Goal: Information Seeking & Learning: Understand process/instructions

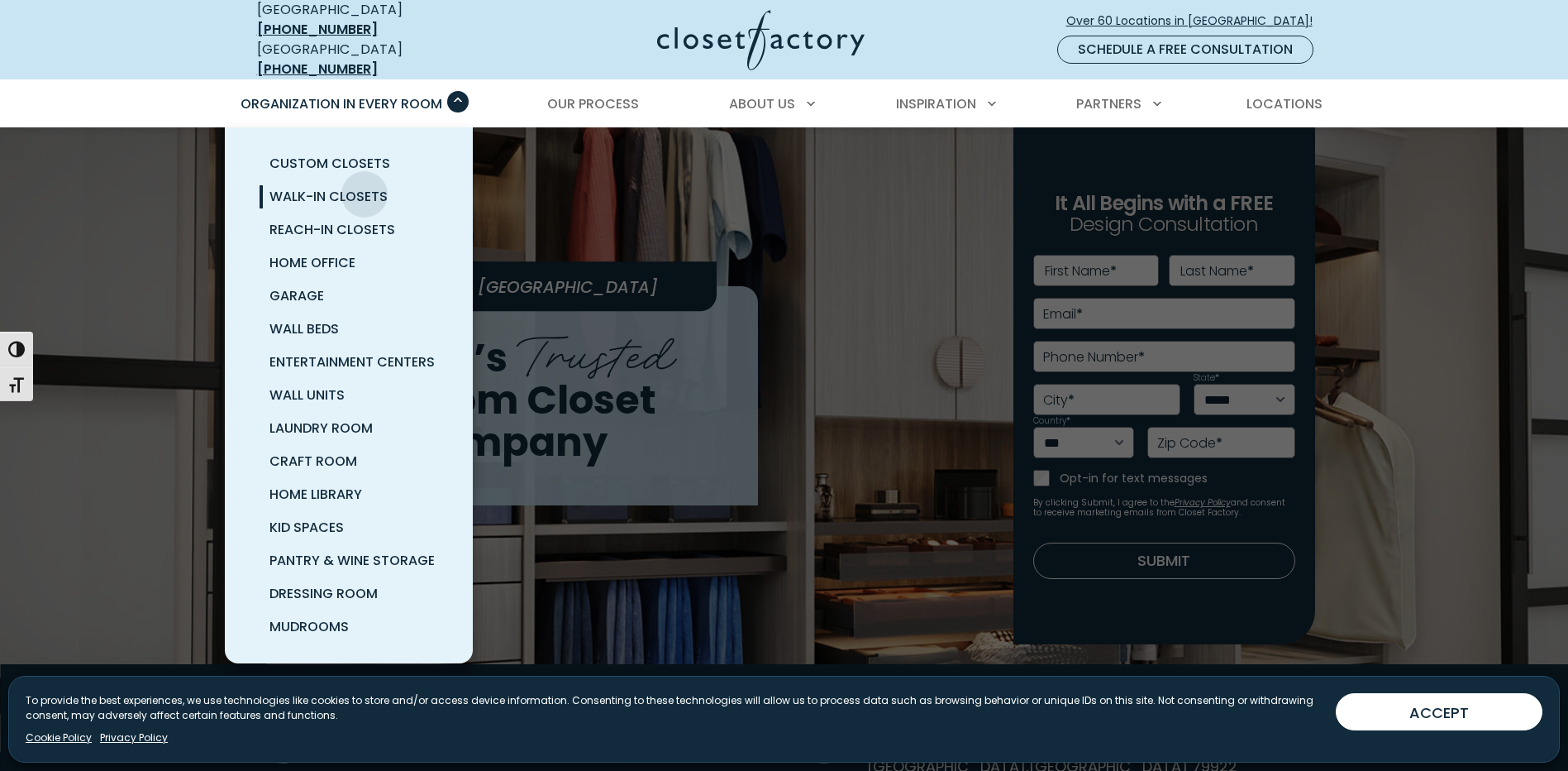
click at [365, 187] on span "Walk-In Closets" at bounding box center [329, 196] width 119 height 19
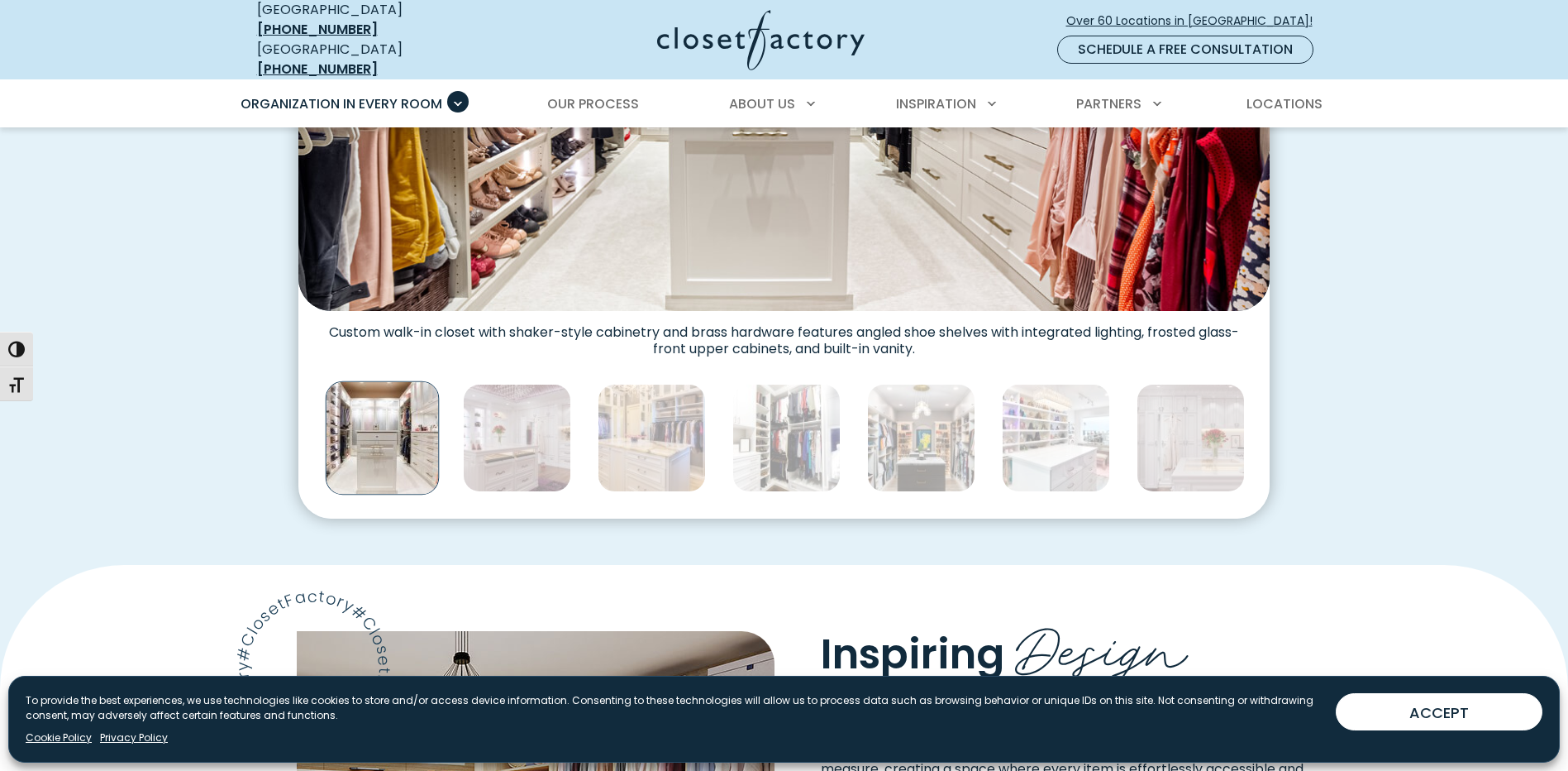
scroll to position [909, 0]
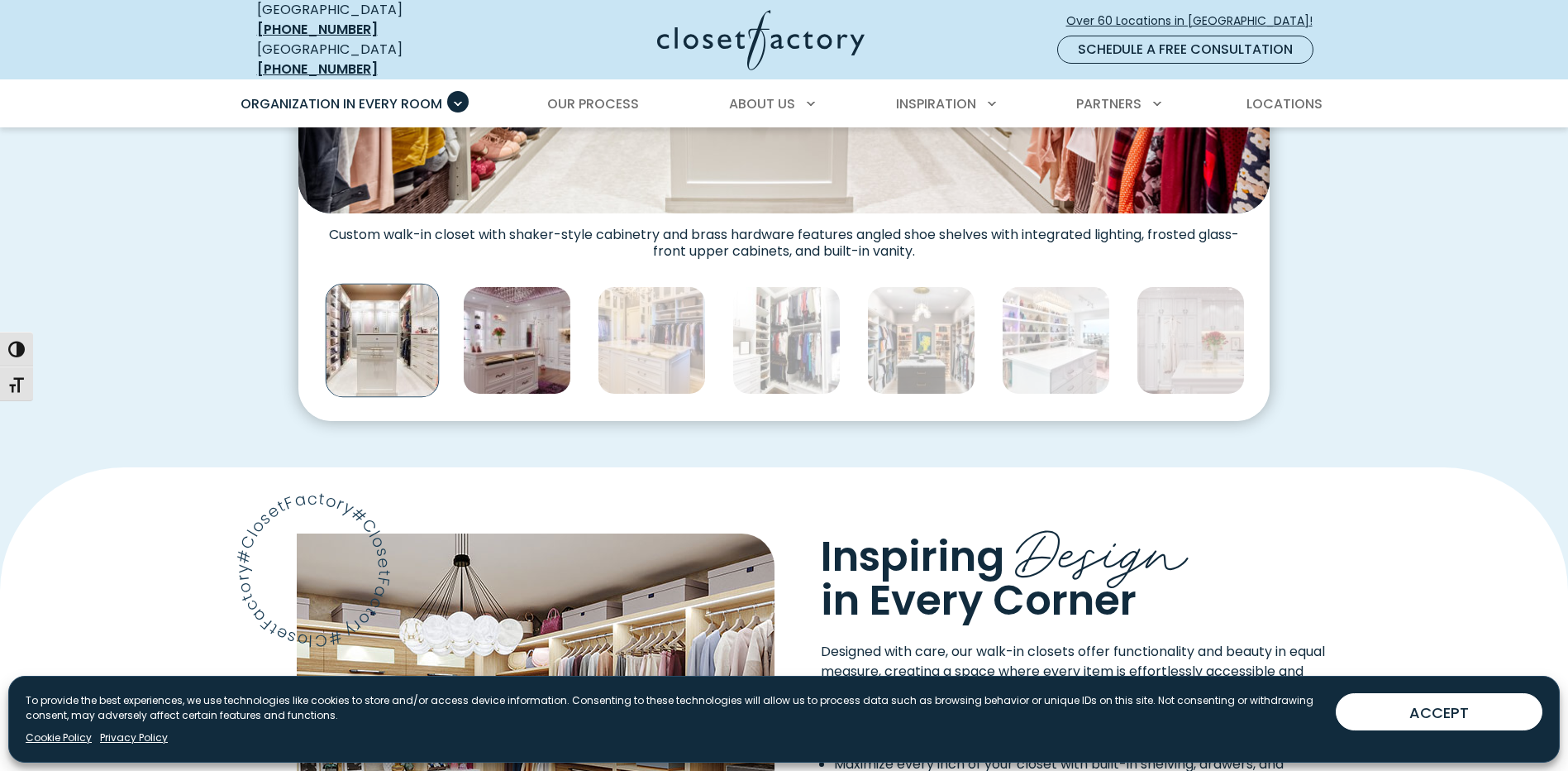
click at [539, 337] on img "Thumbnail Gallery" at bounding box center [517, 340] width 108 height 108
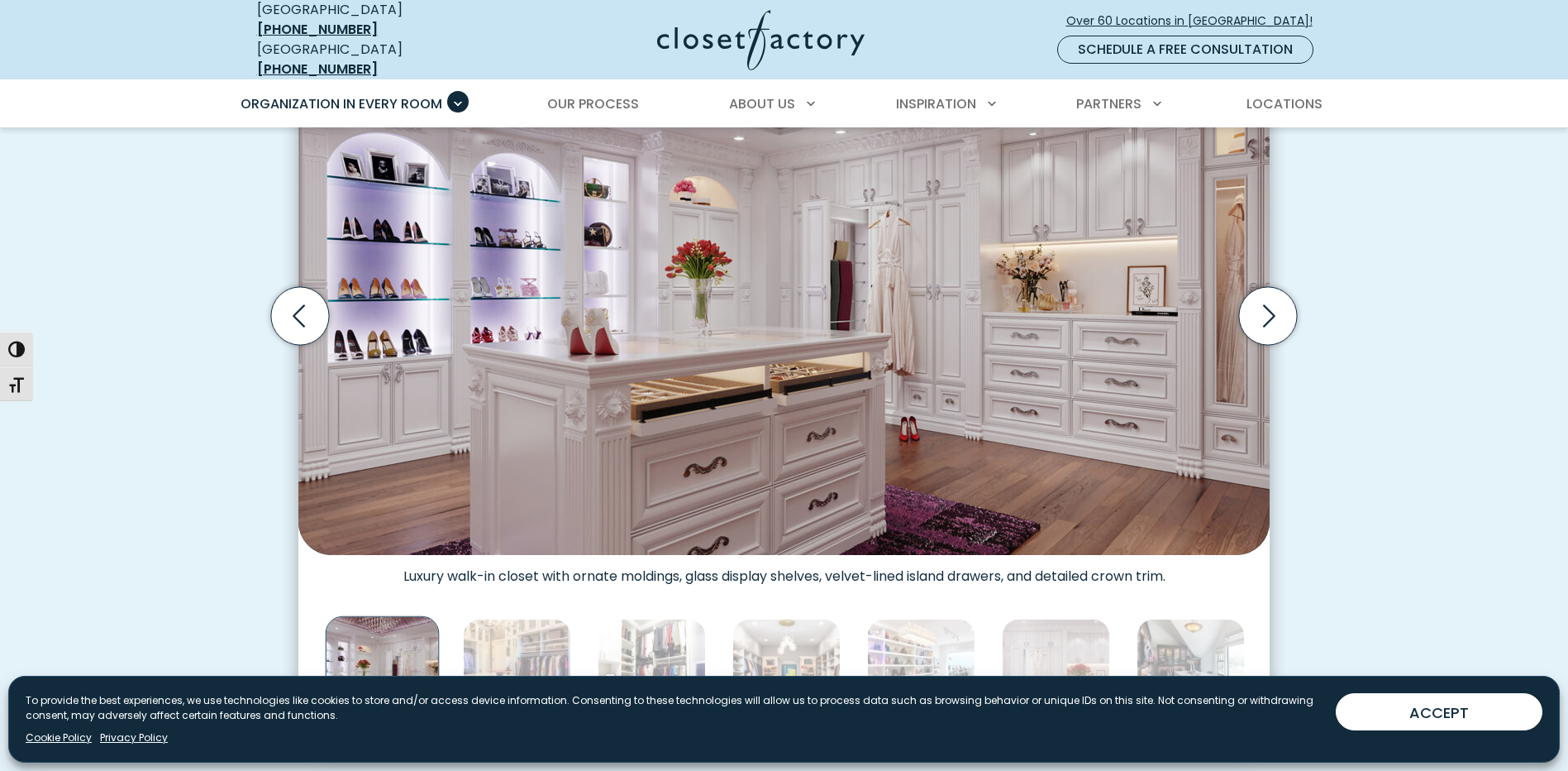
scroll to position [579, 0]
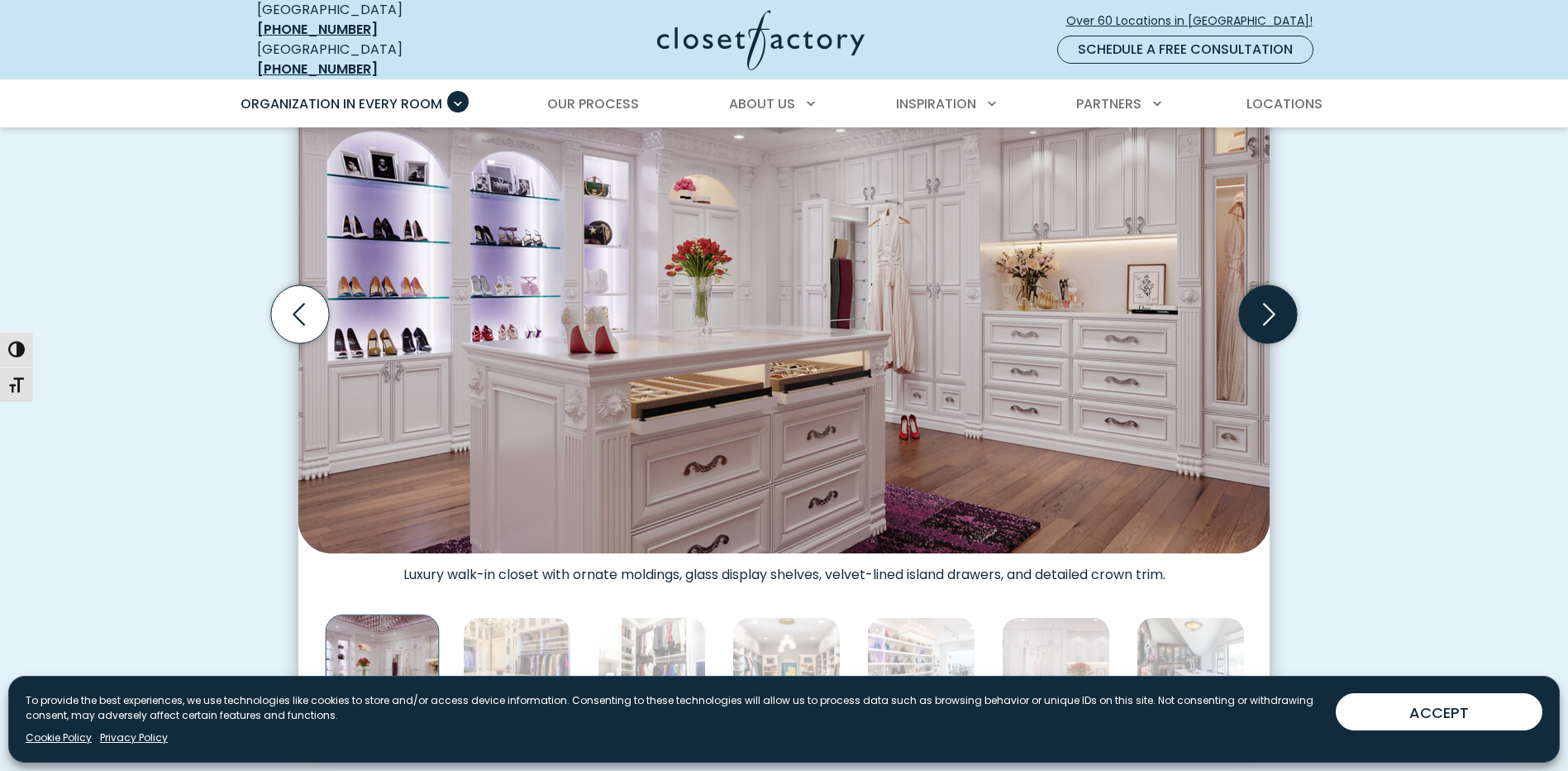
click at [1281, 309] on icon "Next slide" at bounding box center [1268, 315] width 58 height 58
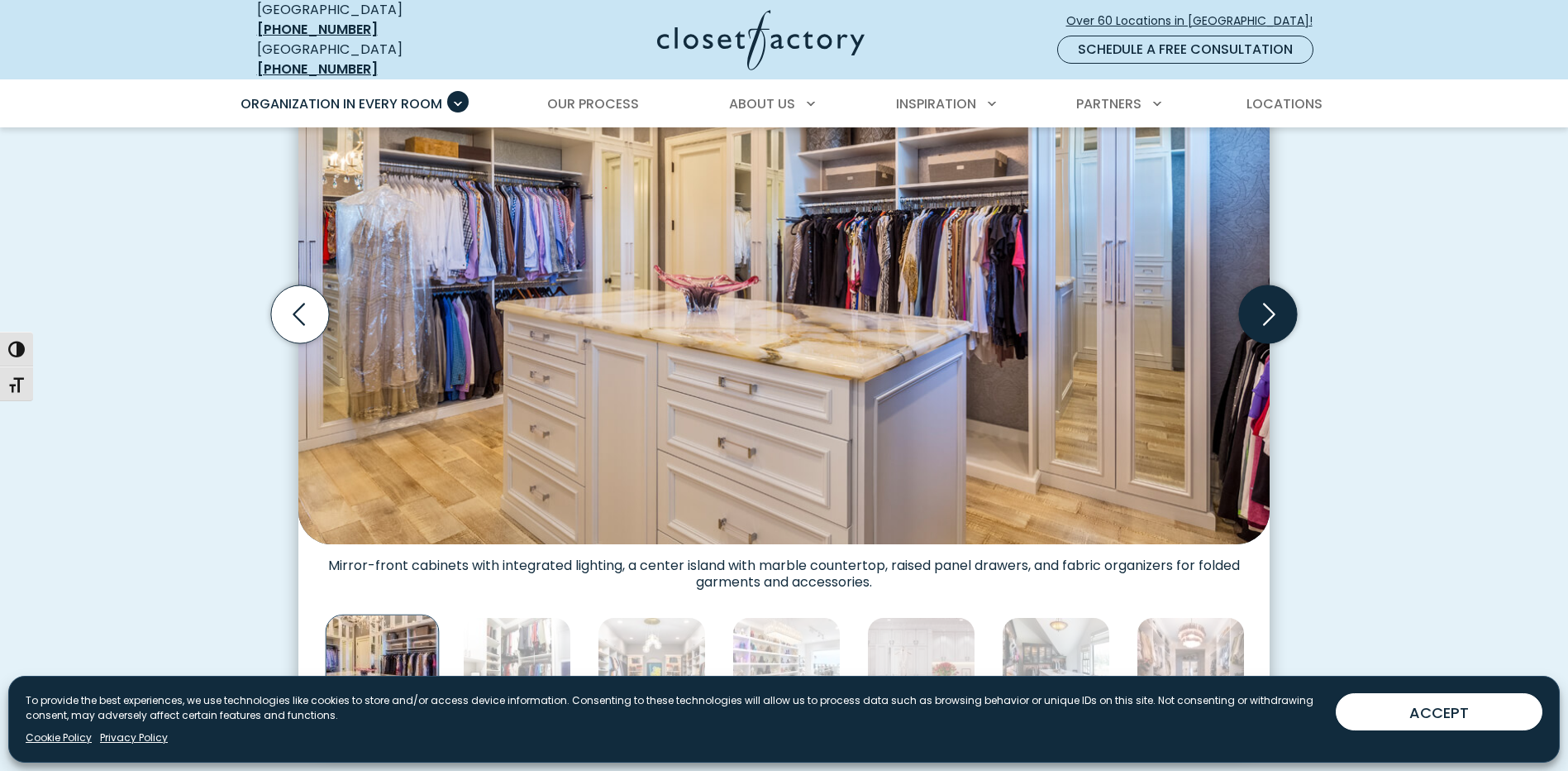
click at [1281, 309] on icon "Next slide" at bounding box center [1268, 315] width 58 height 58
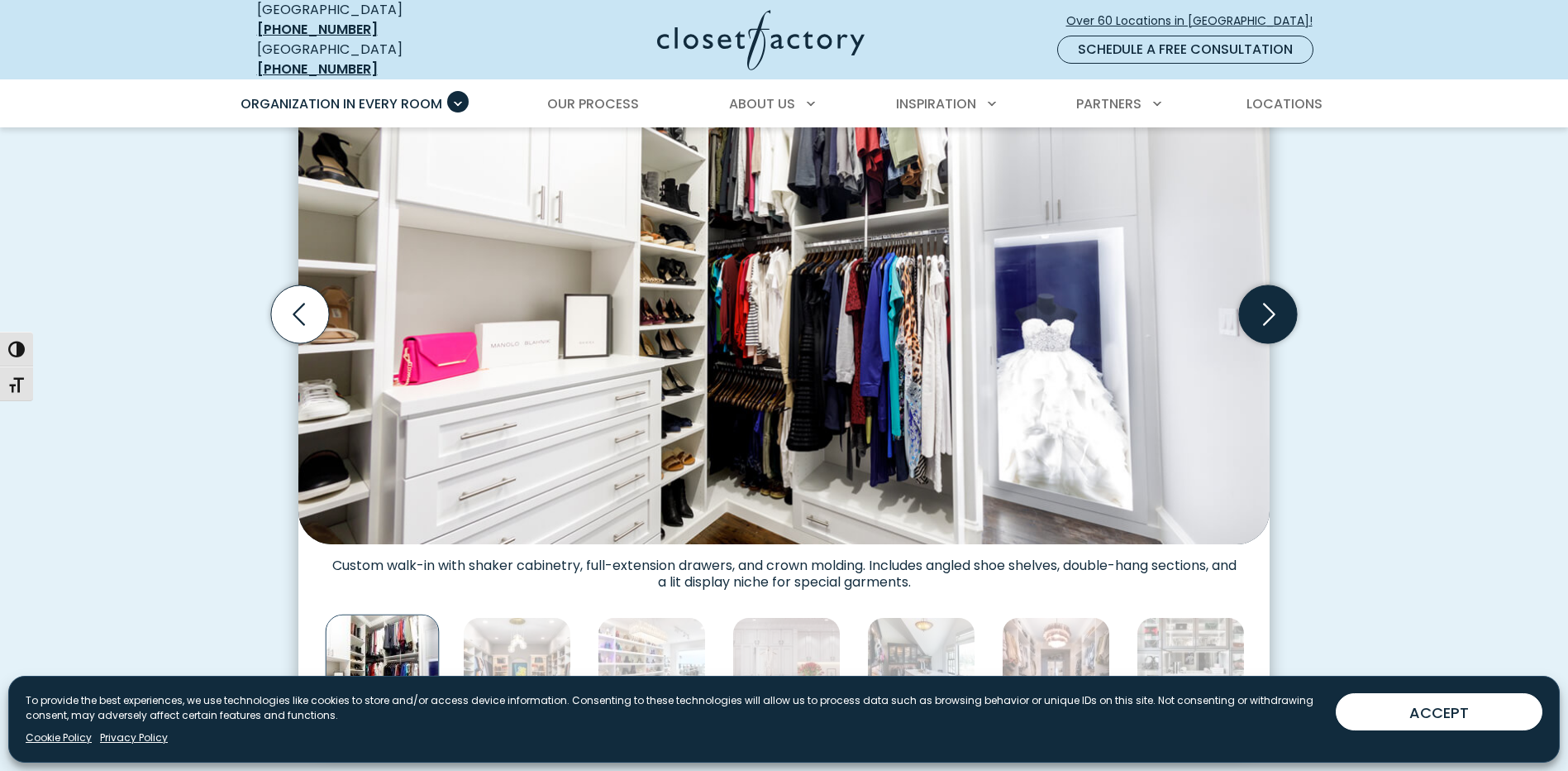
click at [1281, 309] on icon "Next slide" at bounding box center [1268, 315] width 58 height 58
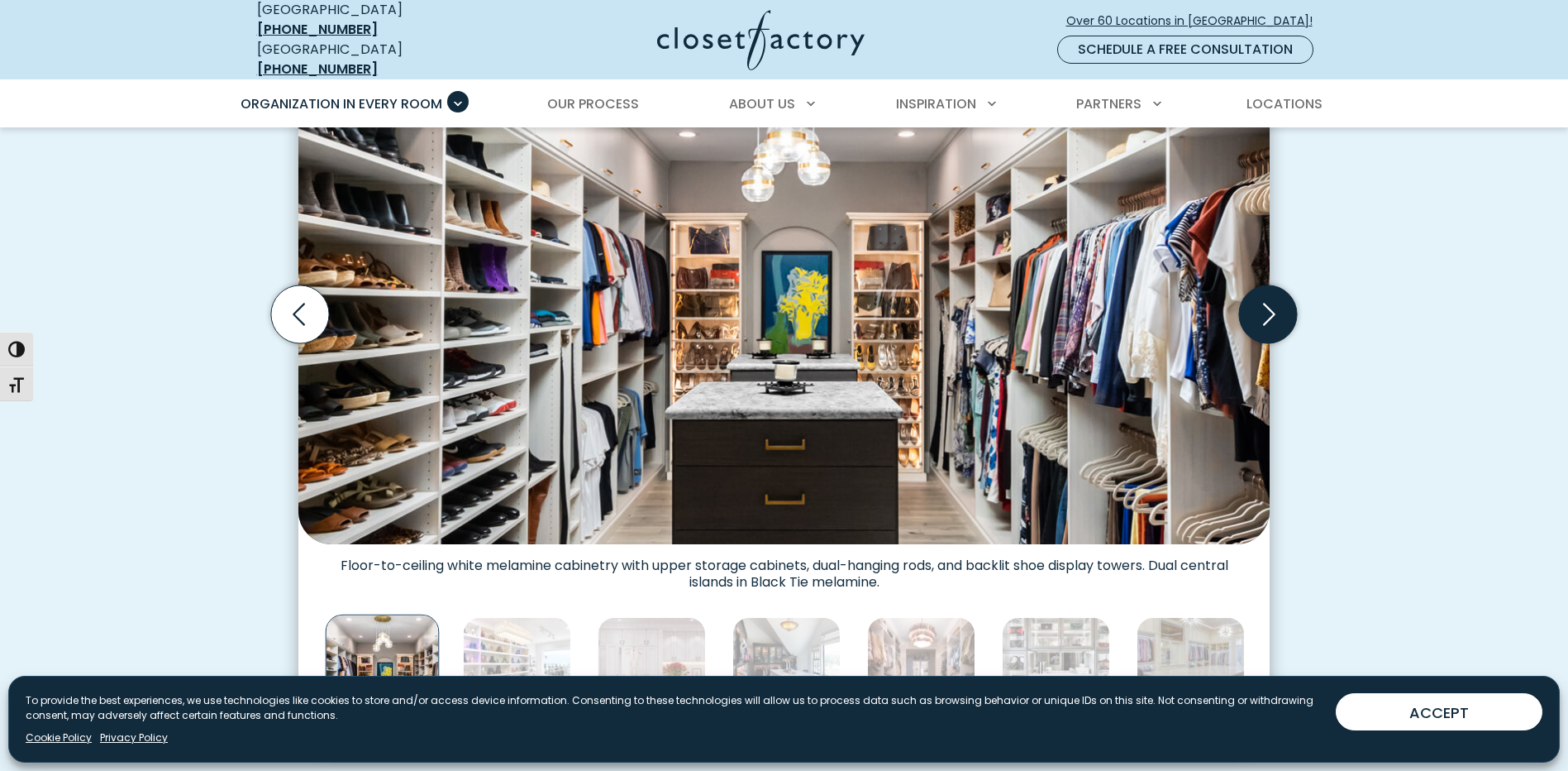
click at [1281, 309] on icon "Next slide" at bounding box center [1268, 315] width 58 height 58
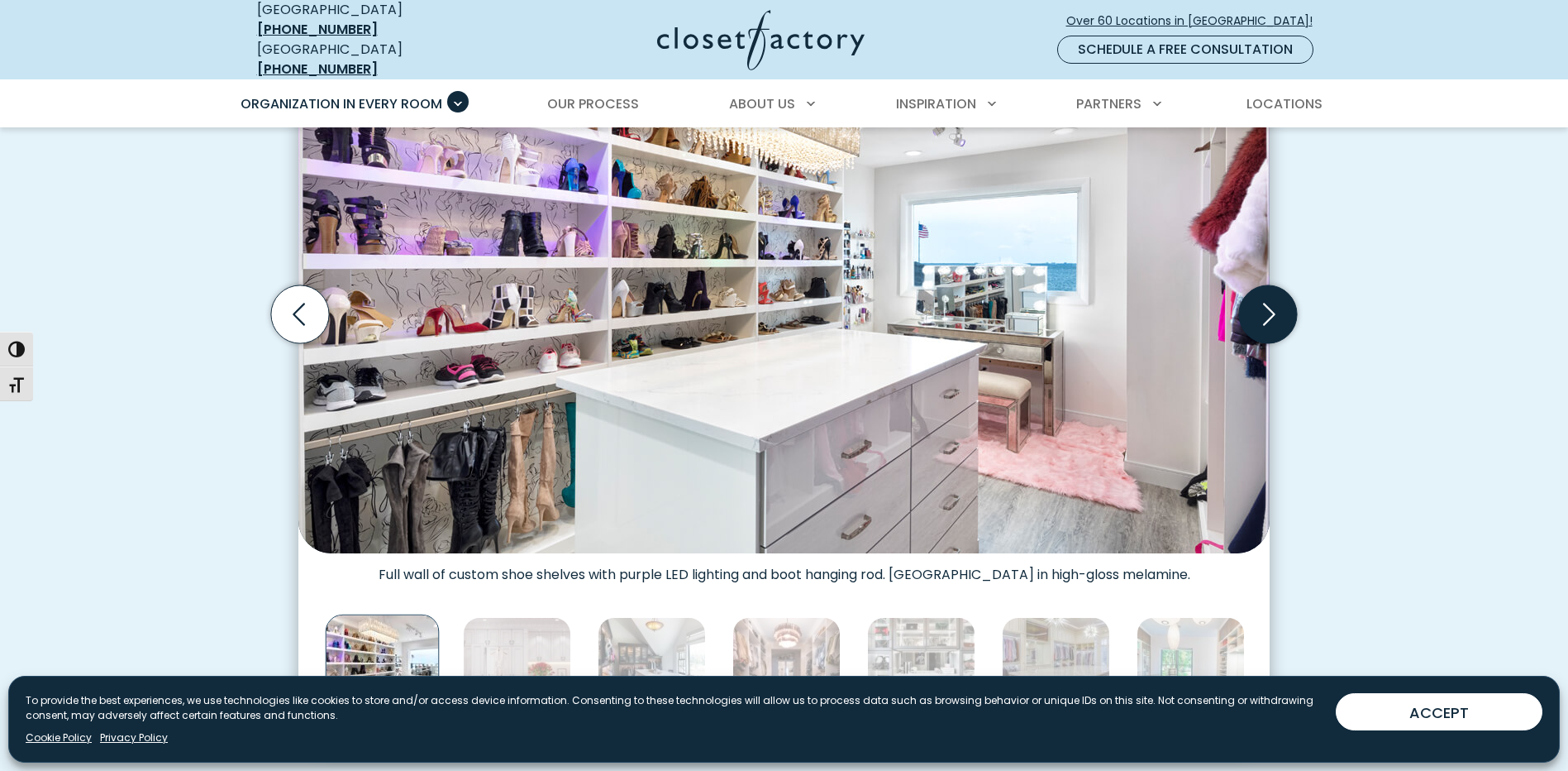
click at [1281, 309] on icon "Next slide" at bounding box center [1268, 315] width 58 height 58
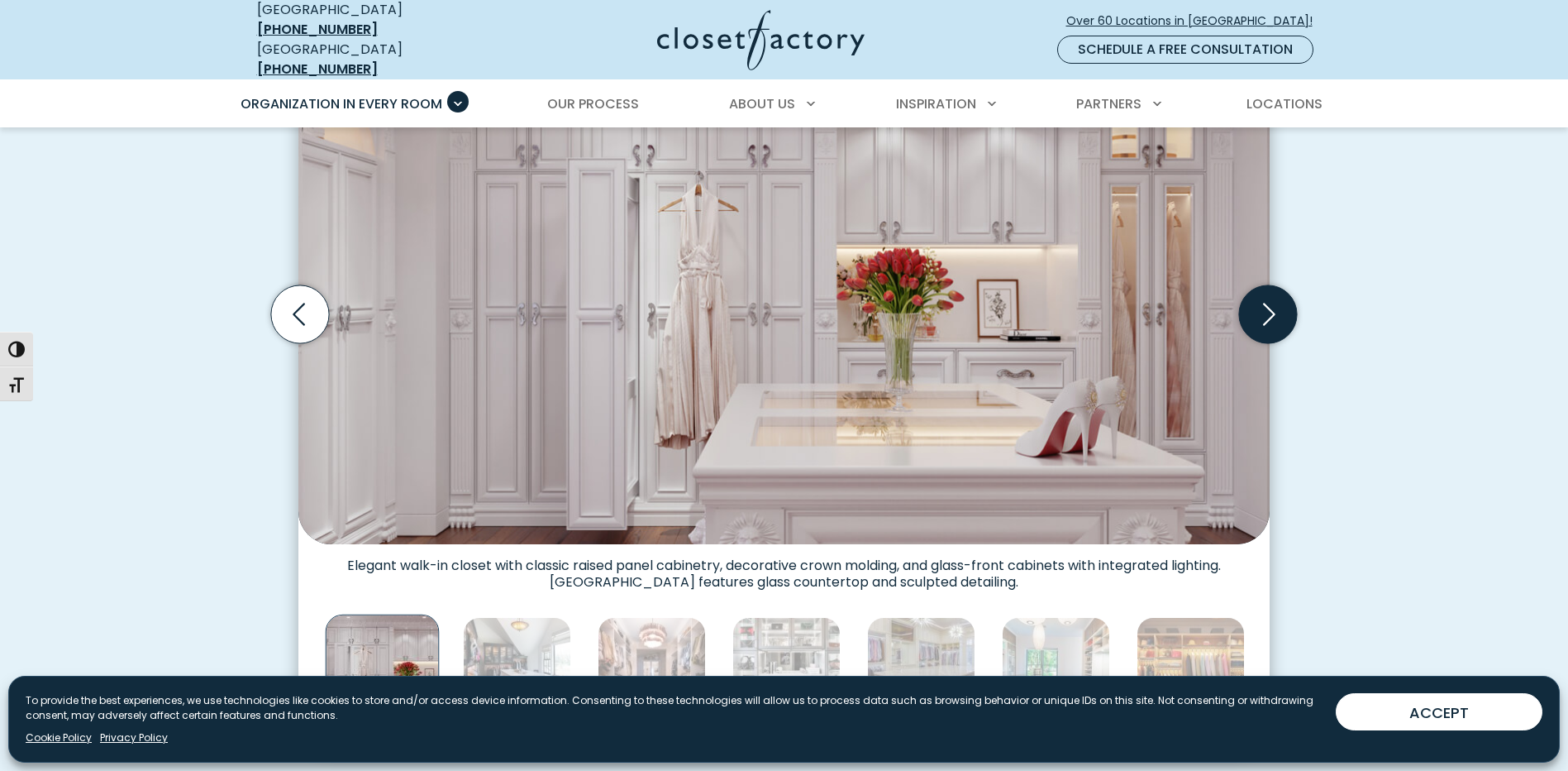
click at [1281, 309] on icon "Next slide" at bounding box center [1268, 315] width 58 height 58
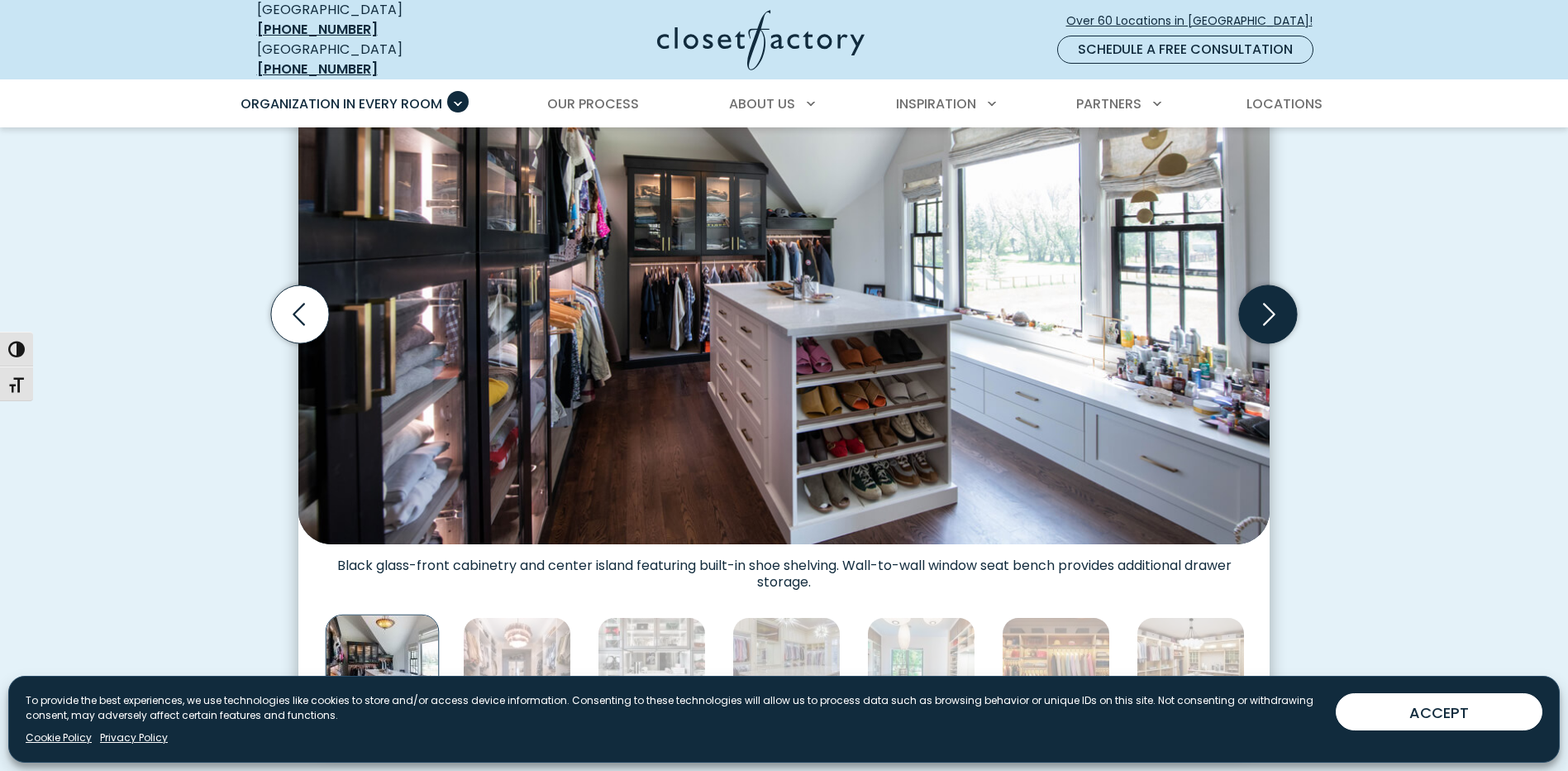
click at [1281, 309] on icon "Next slide" at bounding box center [1268, 315] width 58 height 58
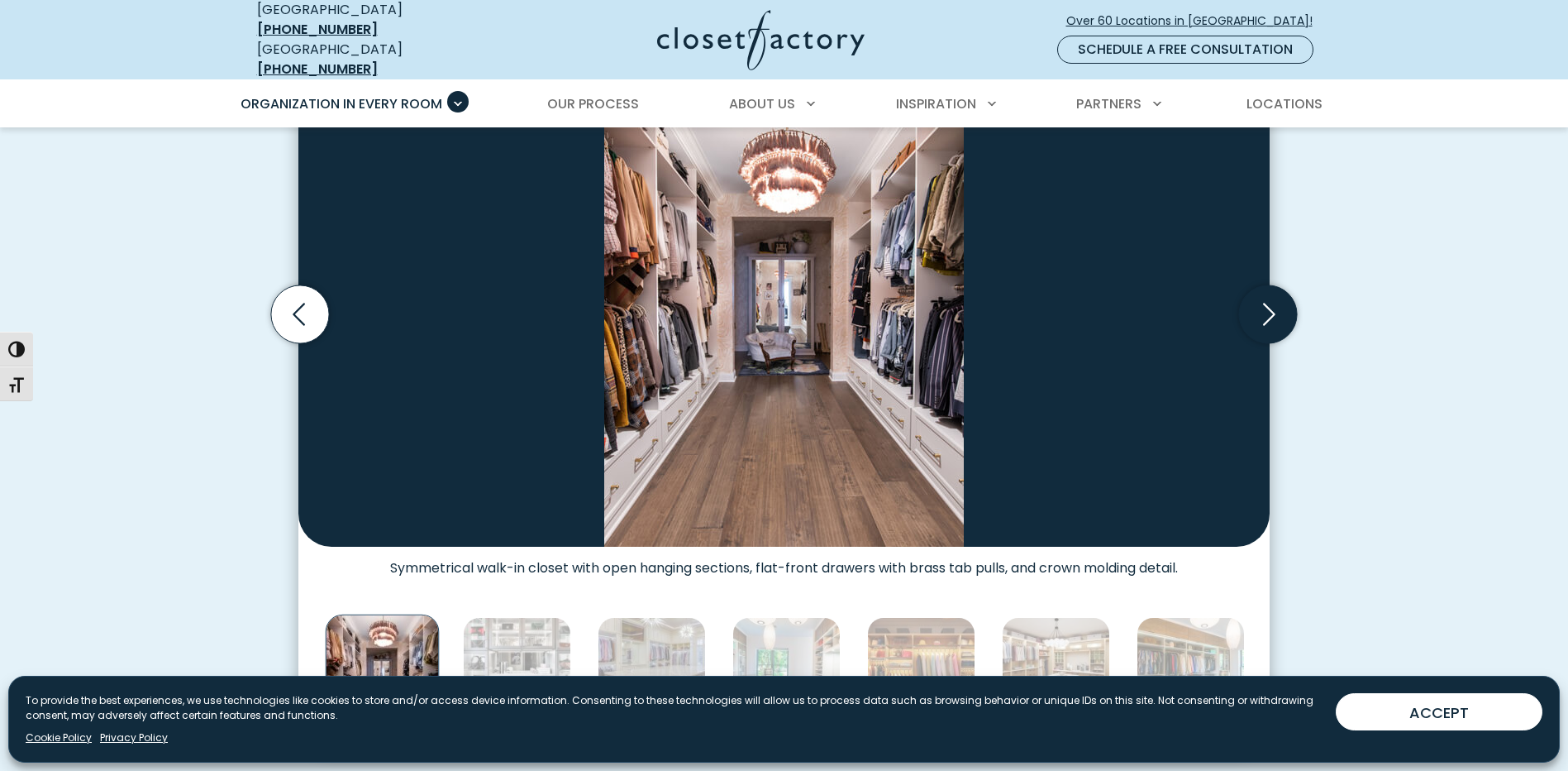
click at [1281, 309] on icon "Next slide" at bounding box center [1268, 315] width 58 height 58
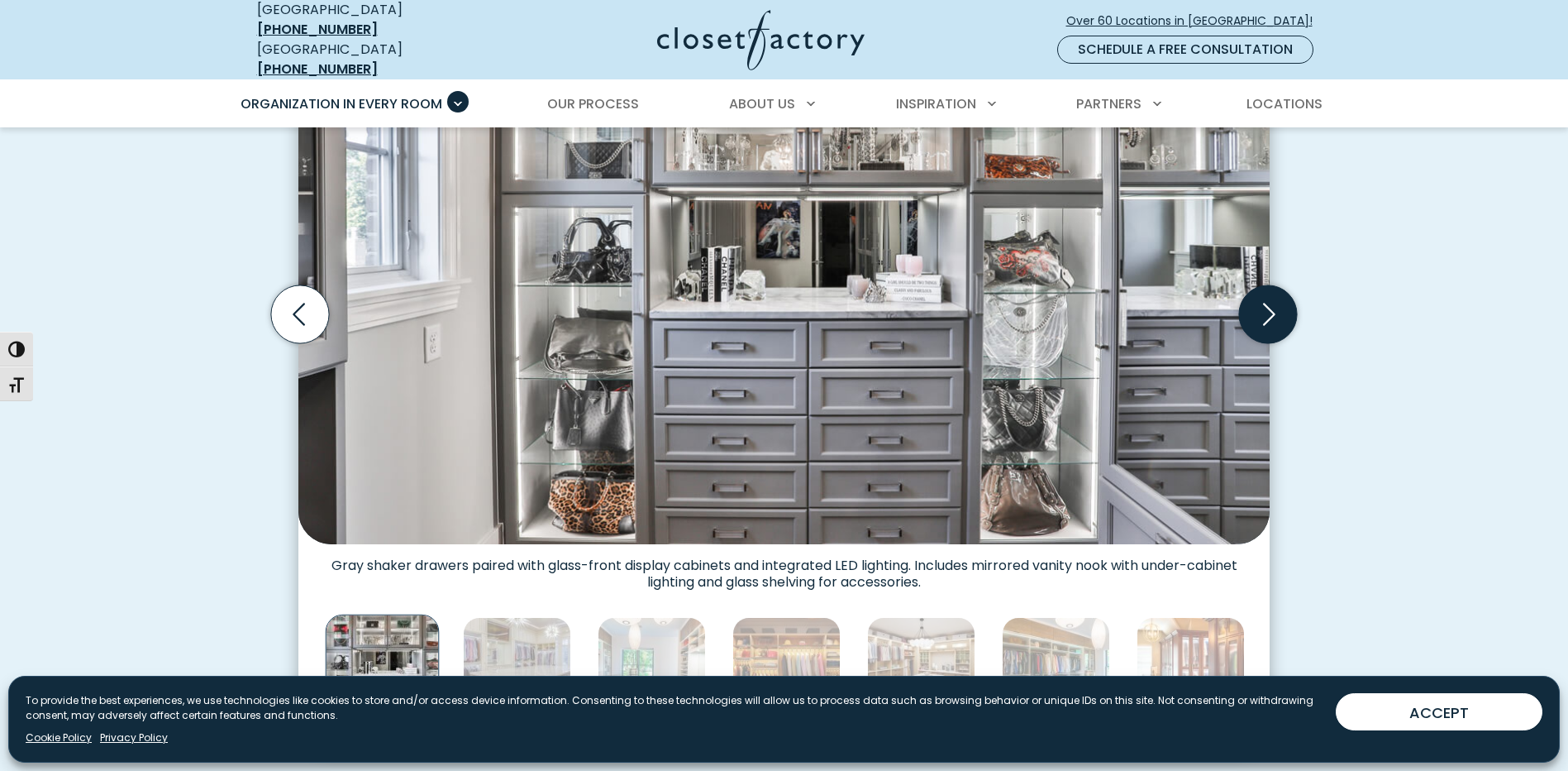
click at [1281, 309] on icon "Next slide" at bounding box center [1268, 315] width 58 height 58
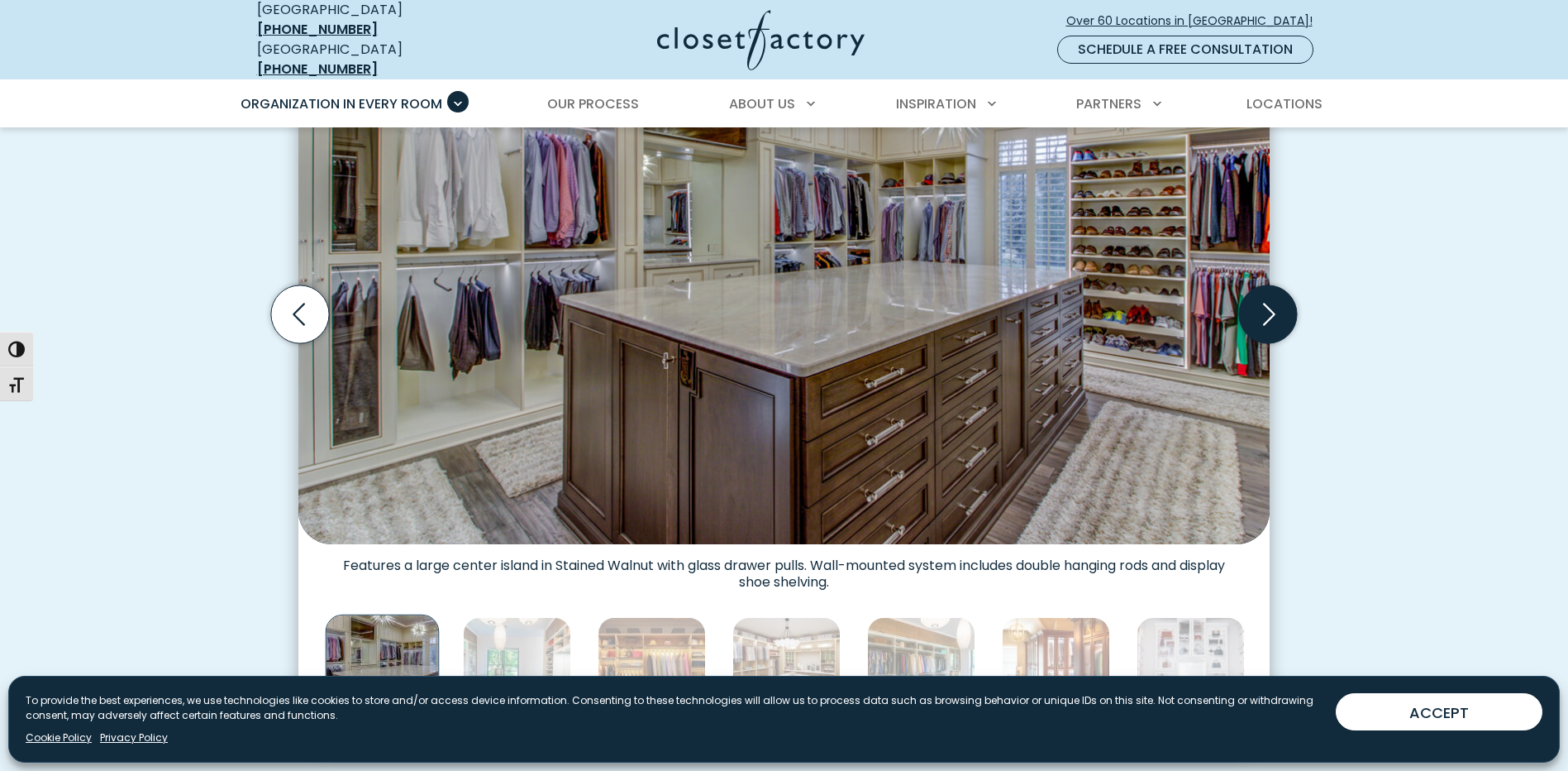
click at [1281, 310] on icon "Next slide" at bounding box center [1268, 315] width 58 height 58
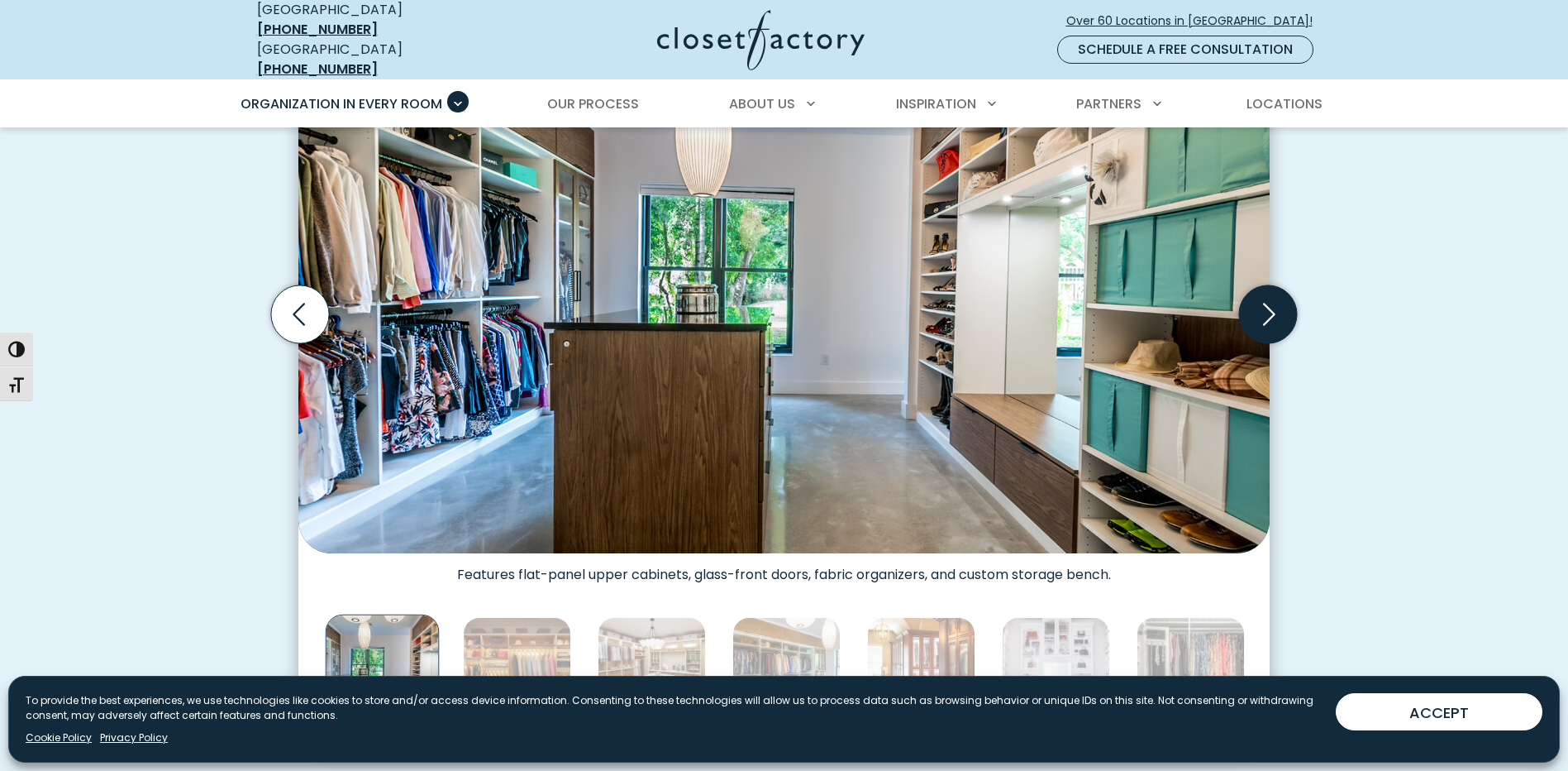
click at [1281, 310] on icon "Next slide" at bounding box center [1268, 315] width 58 height 58
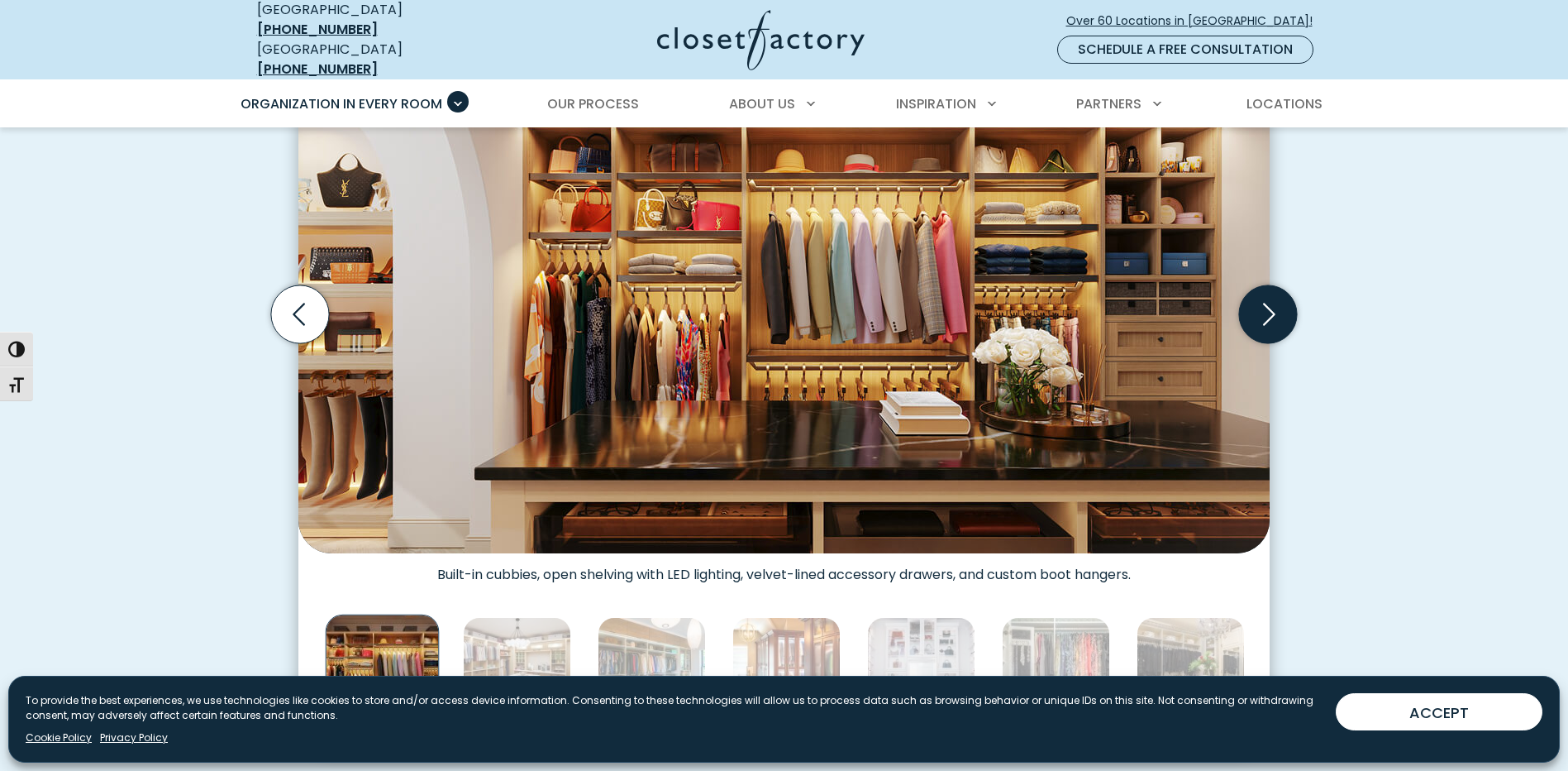
click at [1281, 310] on icon "Next slide" at bounding box center [1268, 315] width 58 height 58
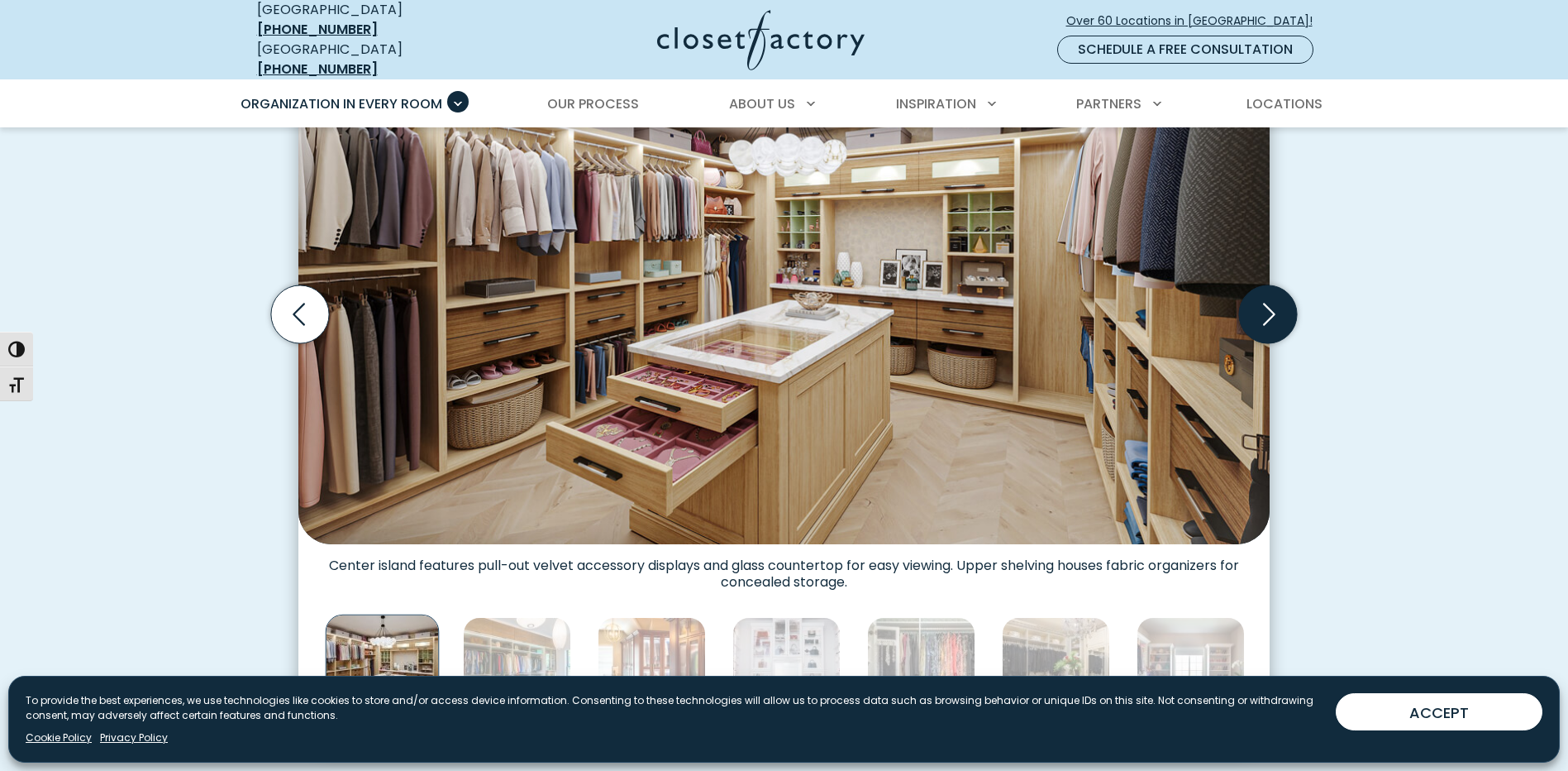
click at [1281, 310] on icon "Next slide" at bounding box center [1268, 315] width 58 height 58
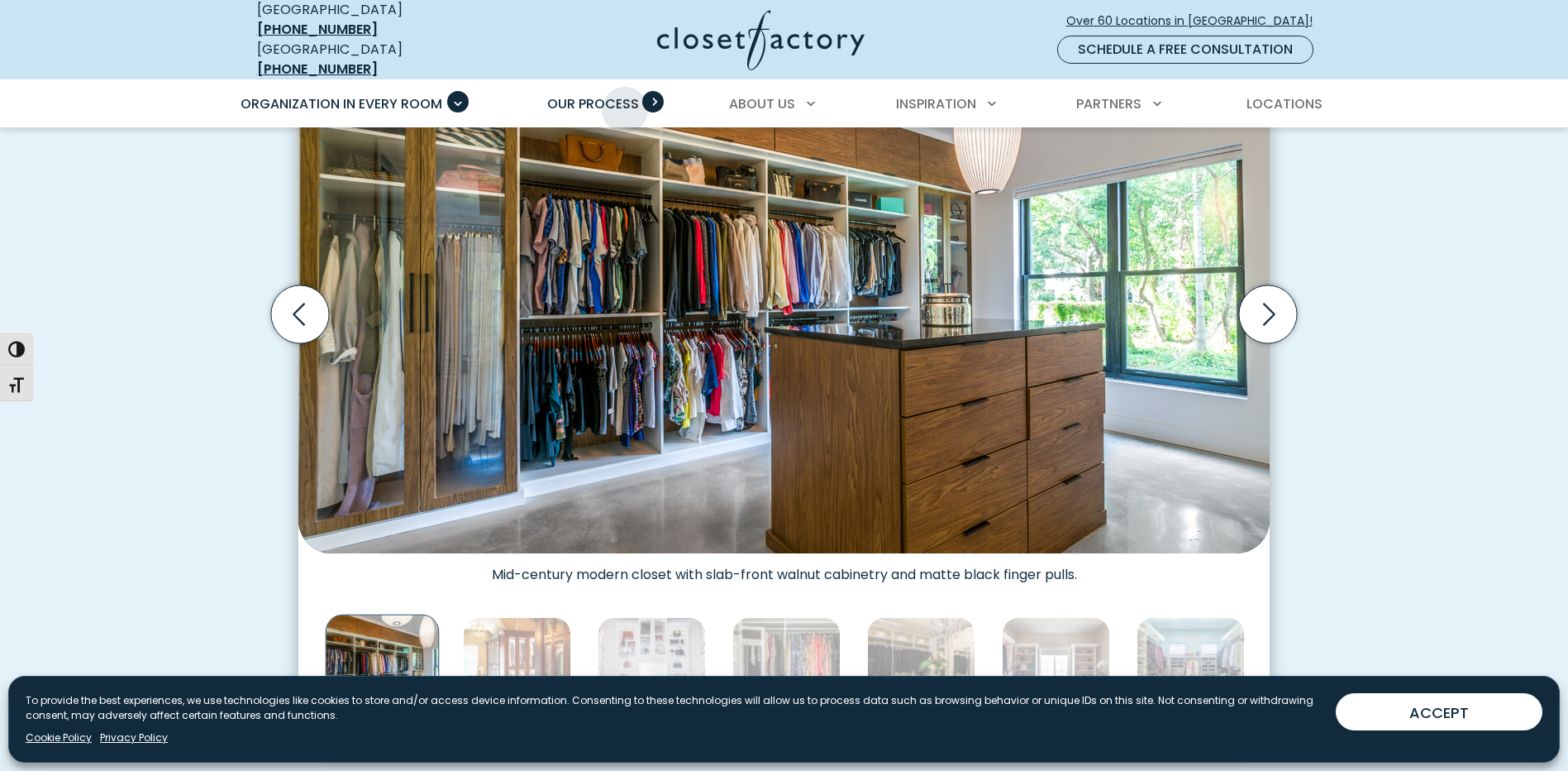
click at [625, 98] on span "Our Process" at bounding box center [593, 104] width 91 height 19
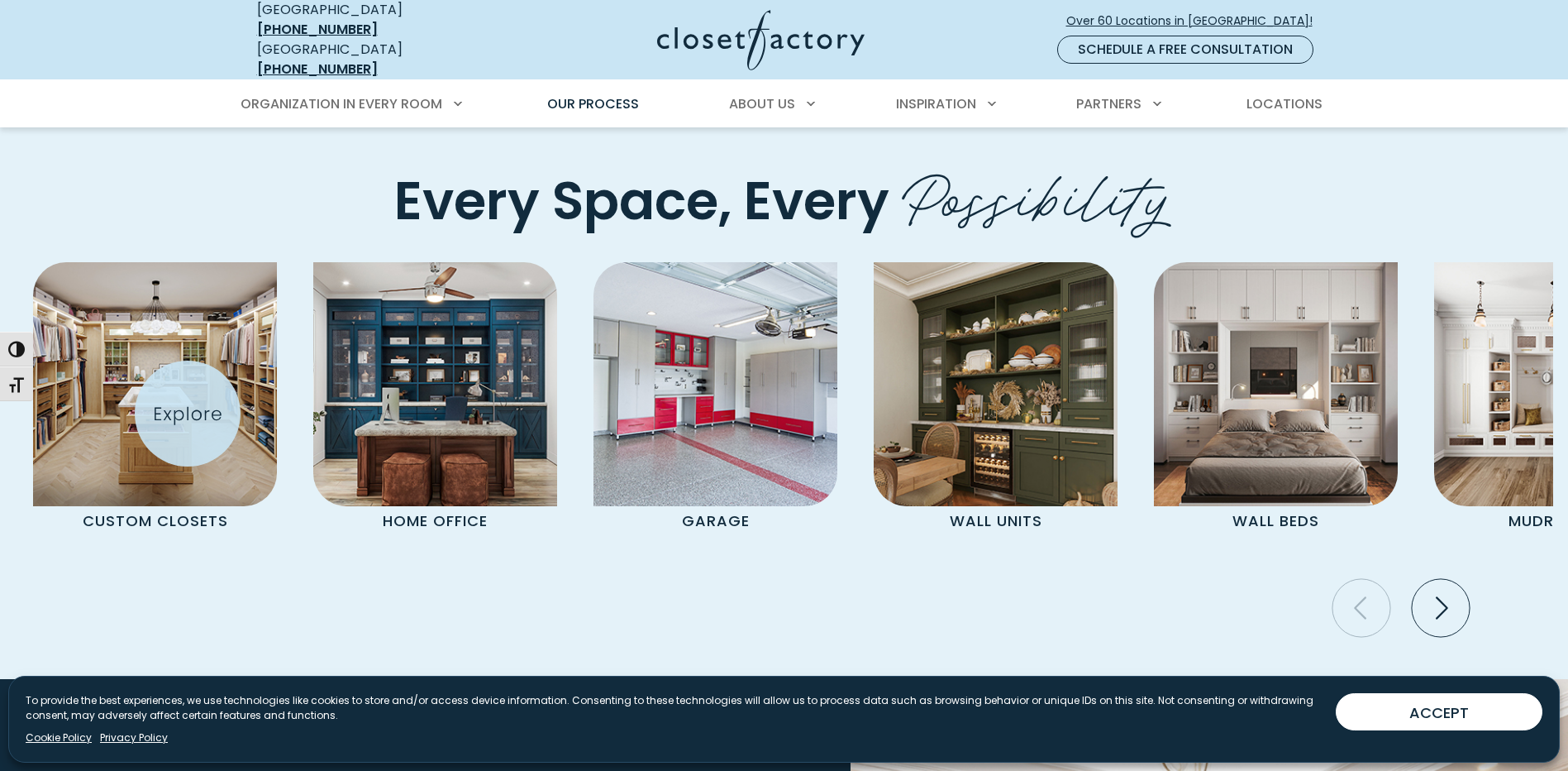
scroll to position [3390, 0]
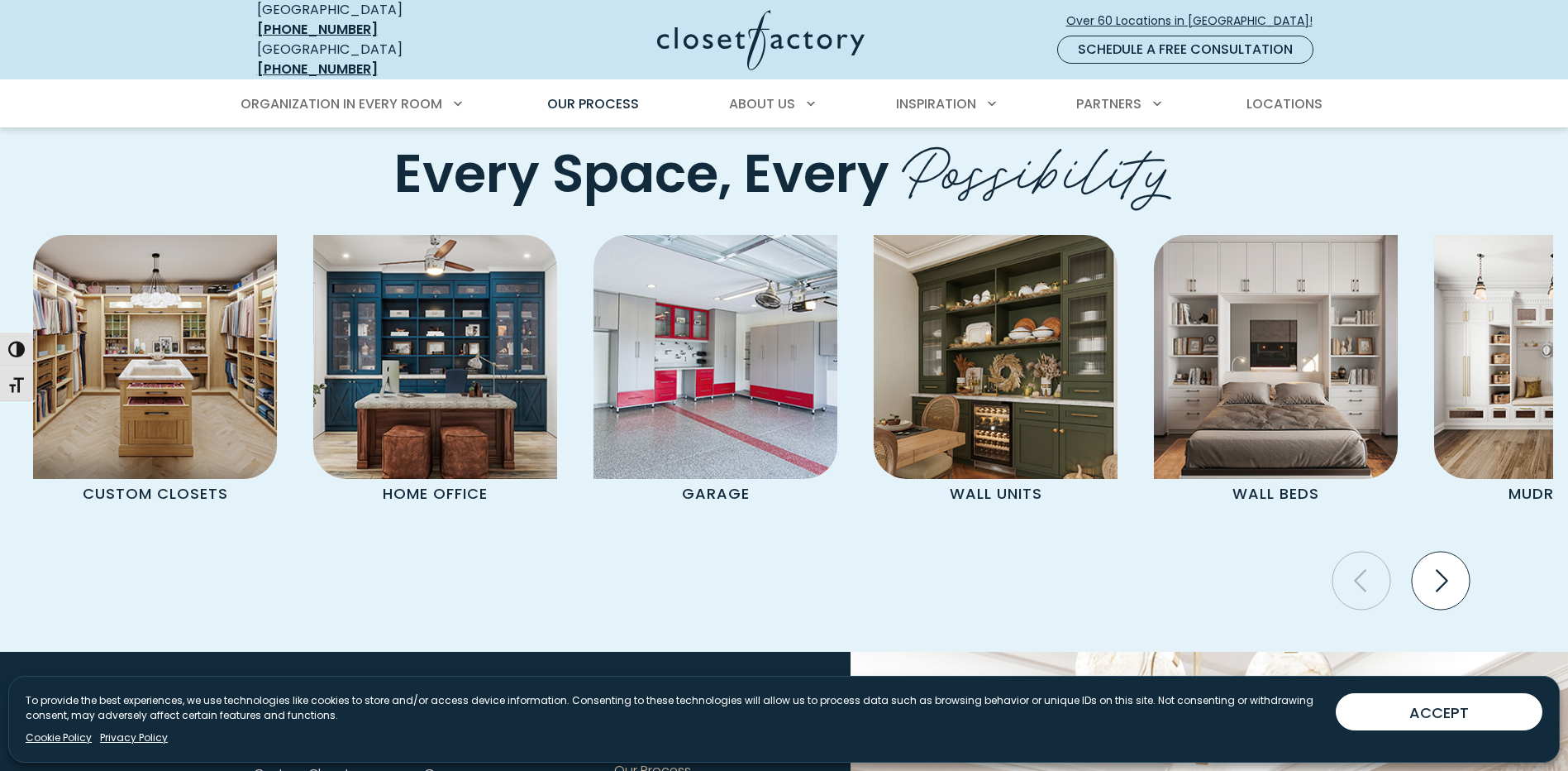
click at [1428, 581] on icon "Next slide" at bounding box center [1441, 581] width 58 height 58
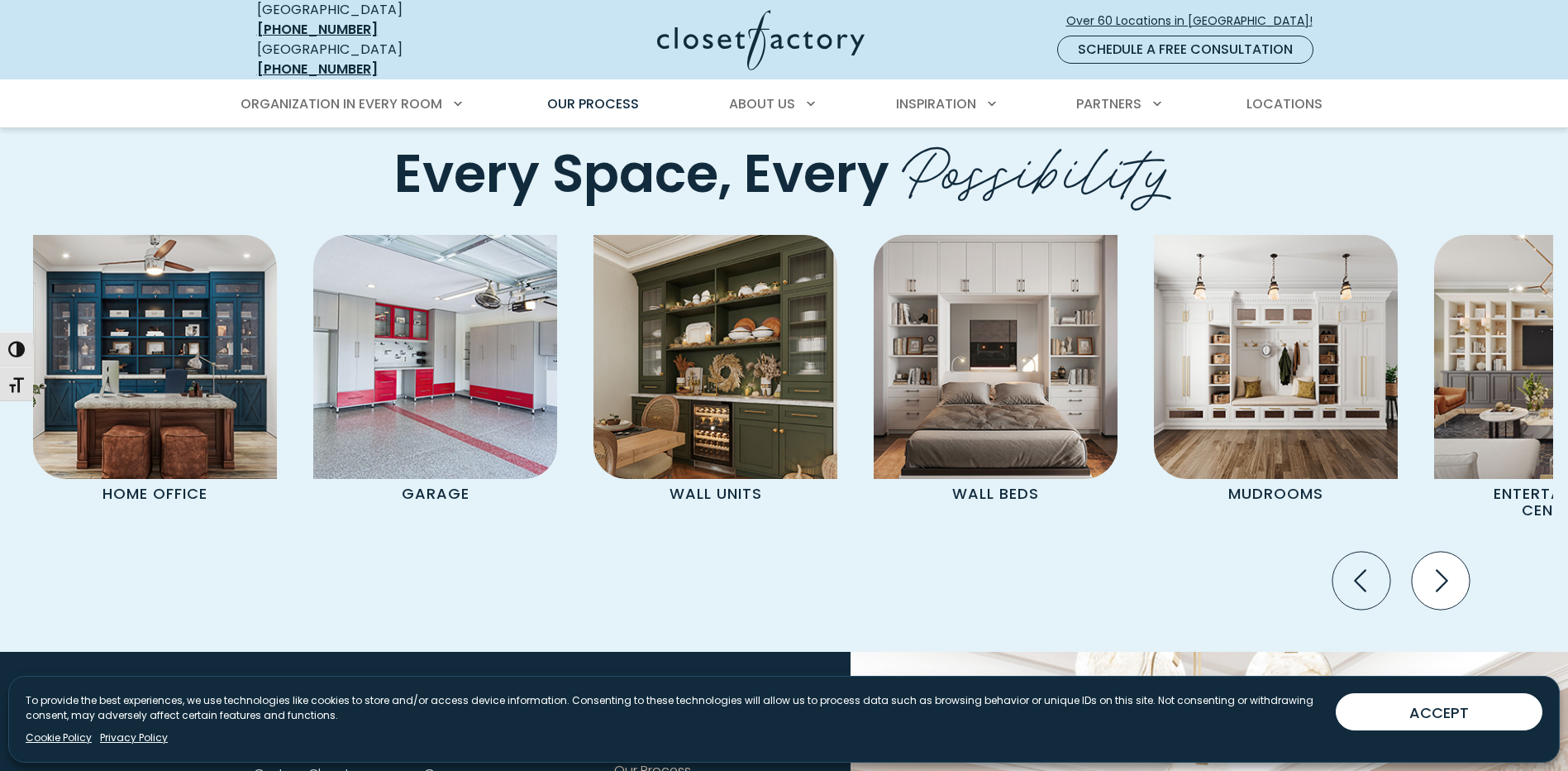
click at [1428, 581] on icon "Next slide" at bounding box center [1441, 581] width 58 height 58
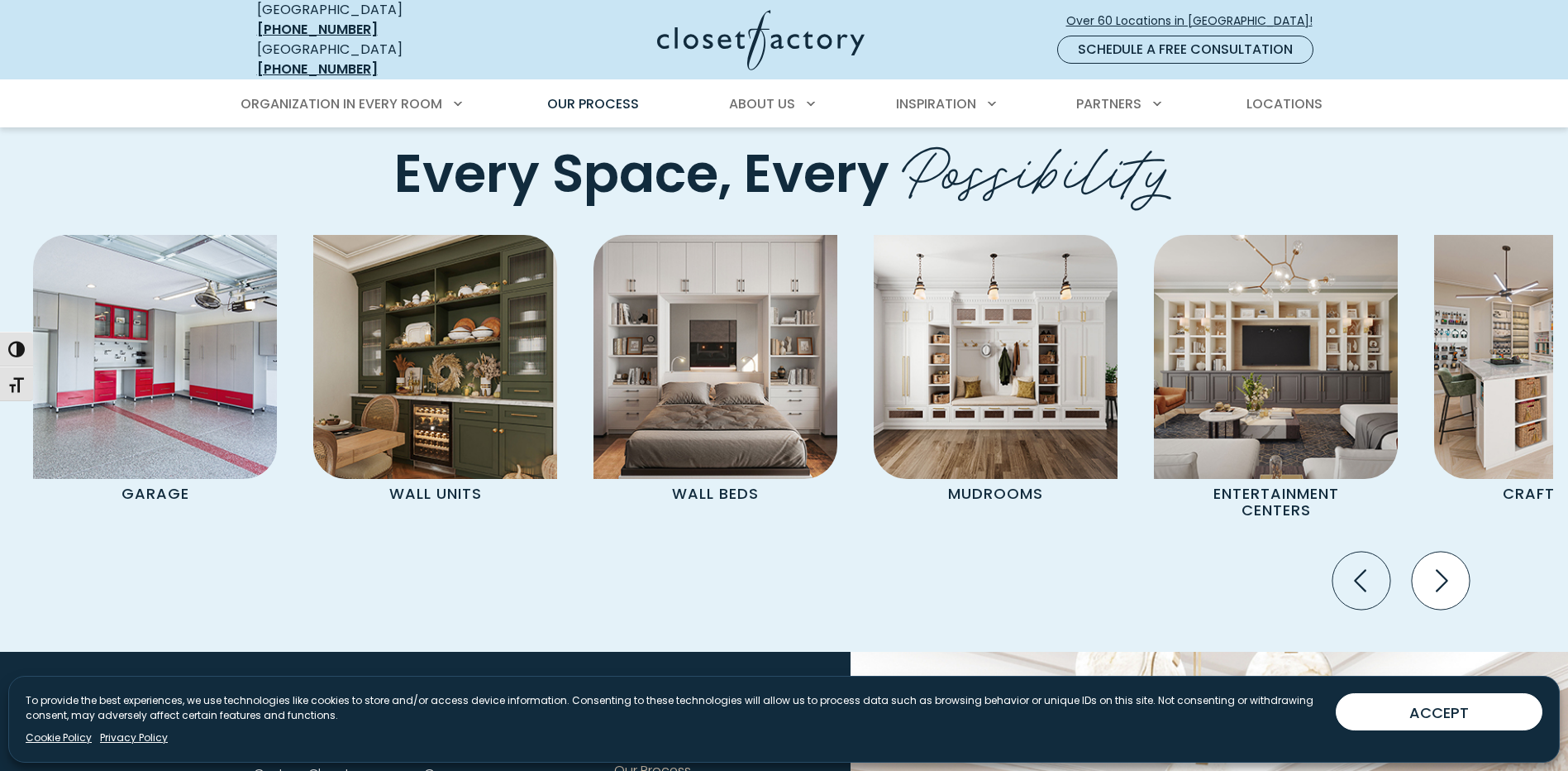
click at [1428, 581] on icon "Next slide" at bounding box center [1441, 581] width 58 height 58
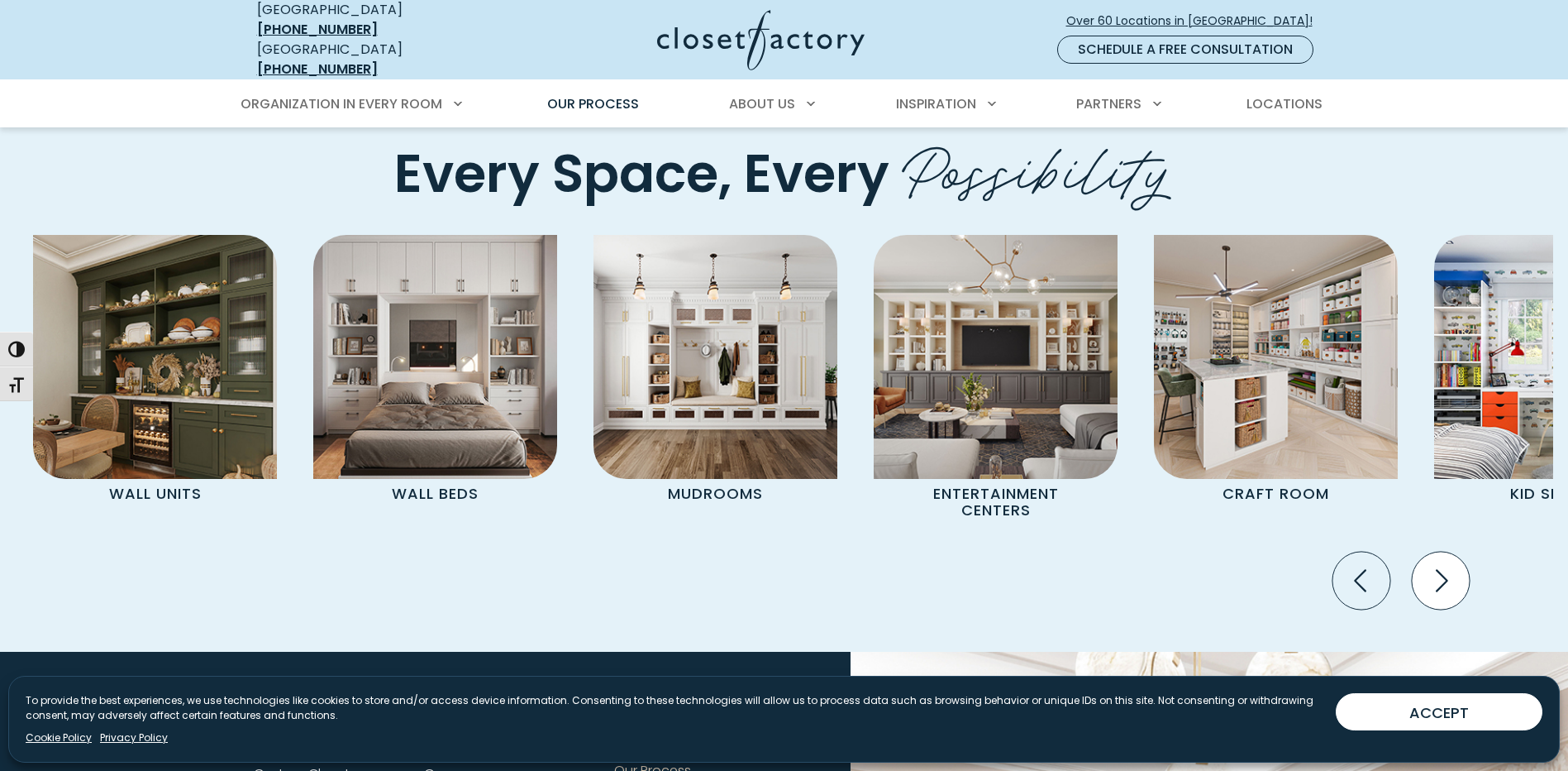
click at [1430, 581] on icon "Next slide" at bounding box center [1441, 581] width 58 height 58
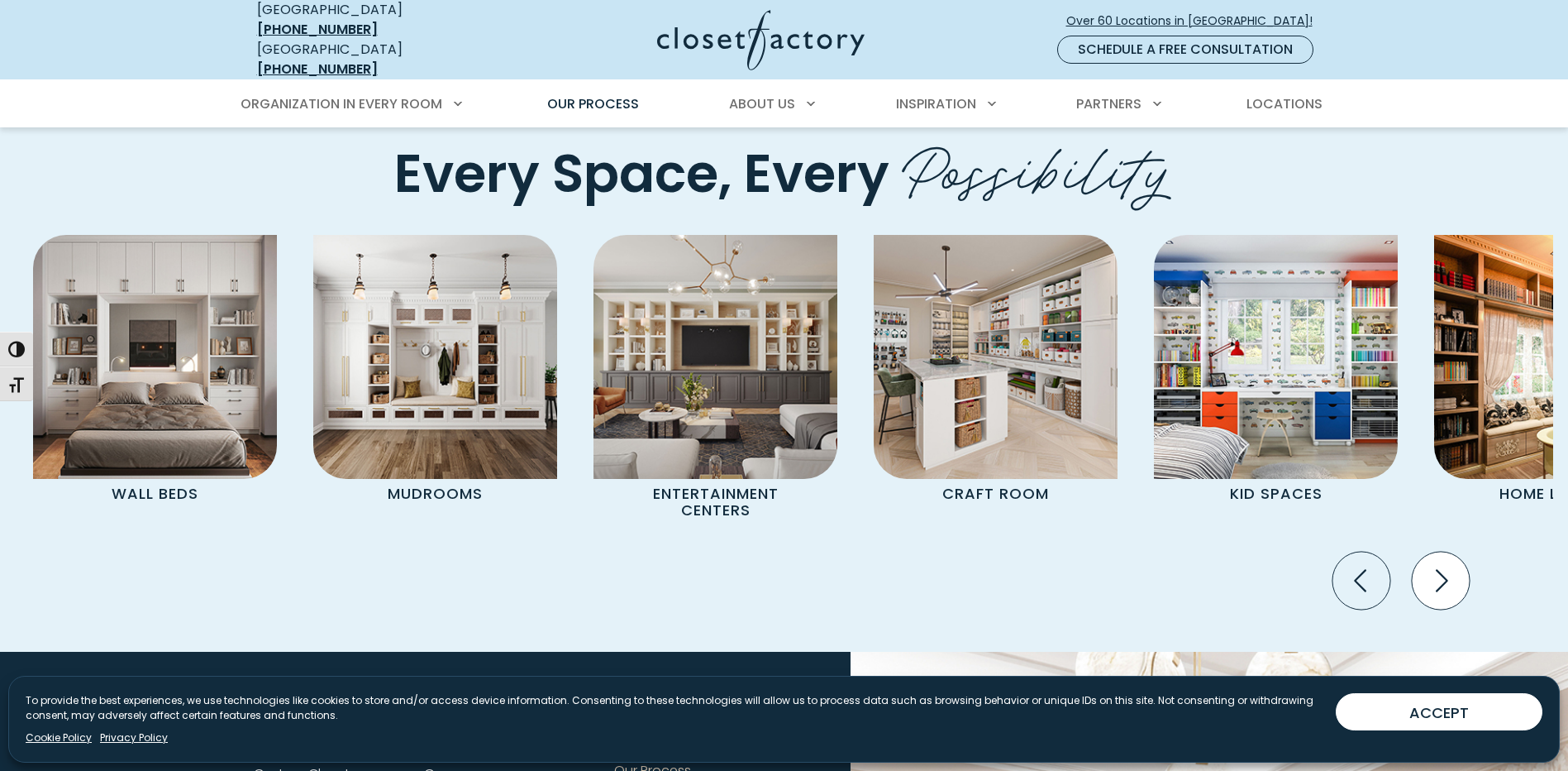
click at [1430, 581] on icon "Next slide" at bounding box center [1441, 581] width 58 height 58
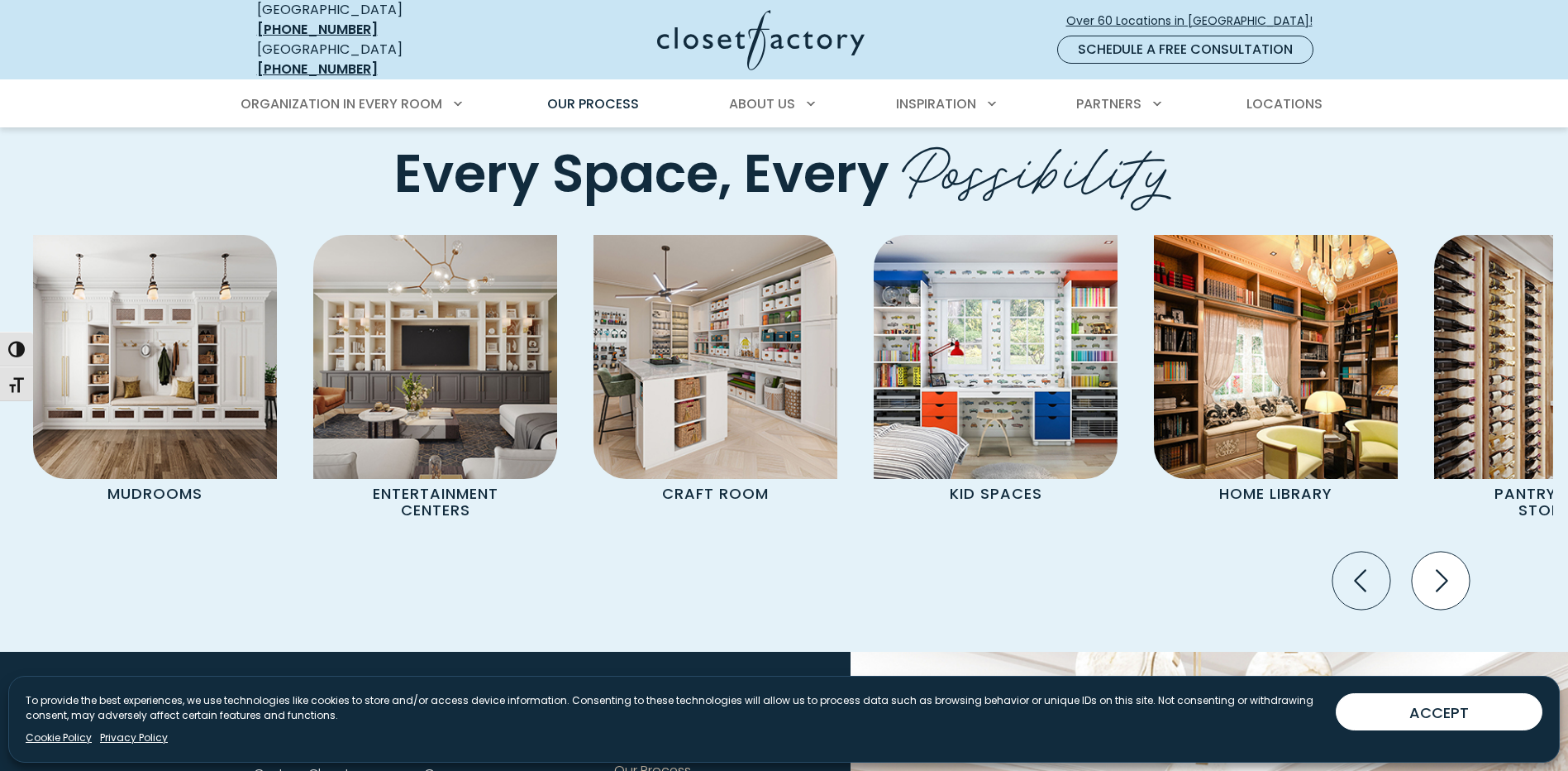
click at [1430, 581] on icon "Next slide" at bounding box center [1441, 581] width 58 height 58
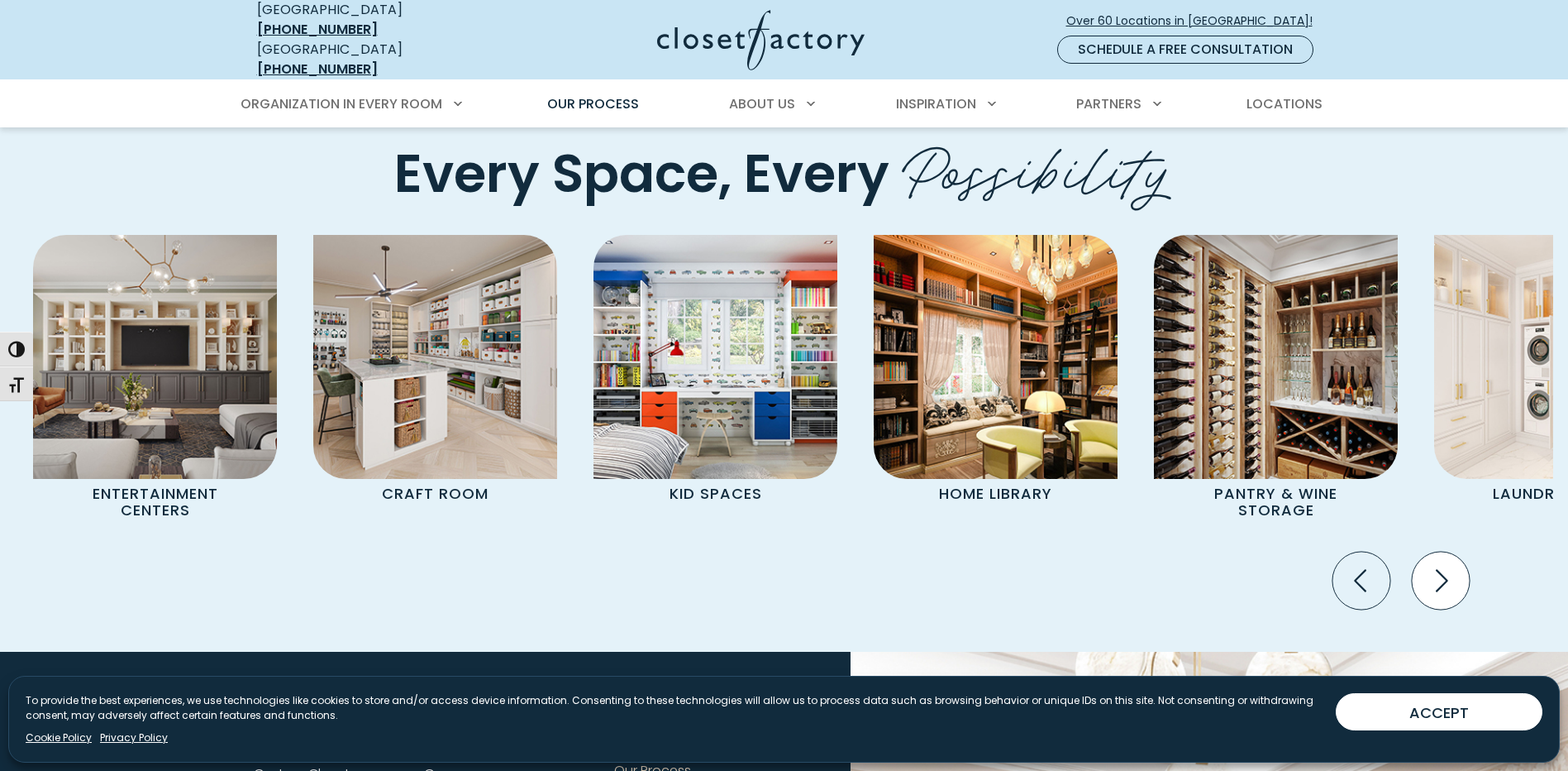
click at [1433, 581] on icon "Next slide" at bounding box center [1441, 581] width 58 height 58
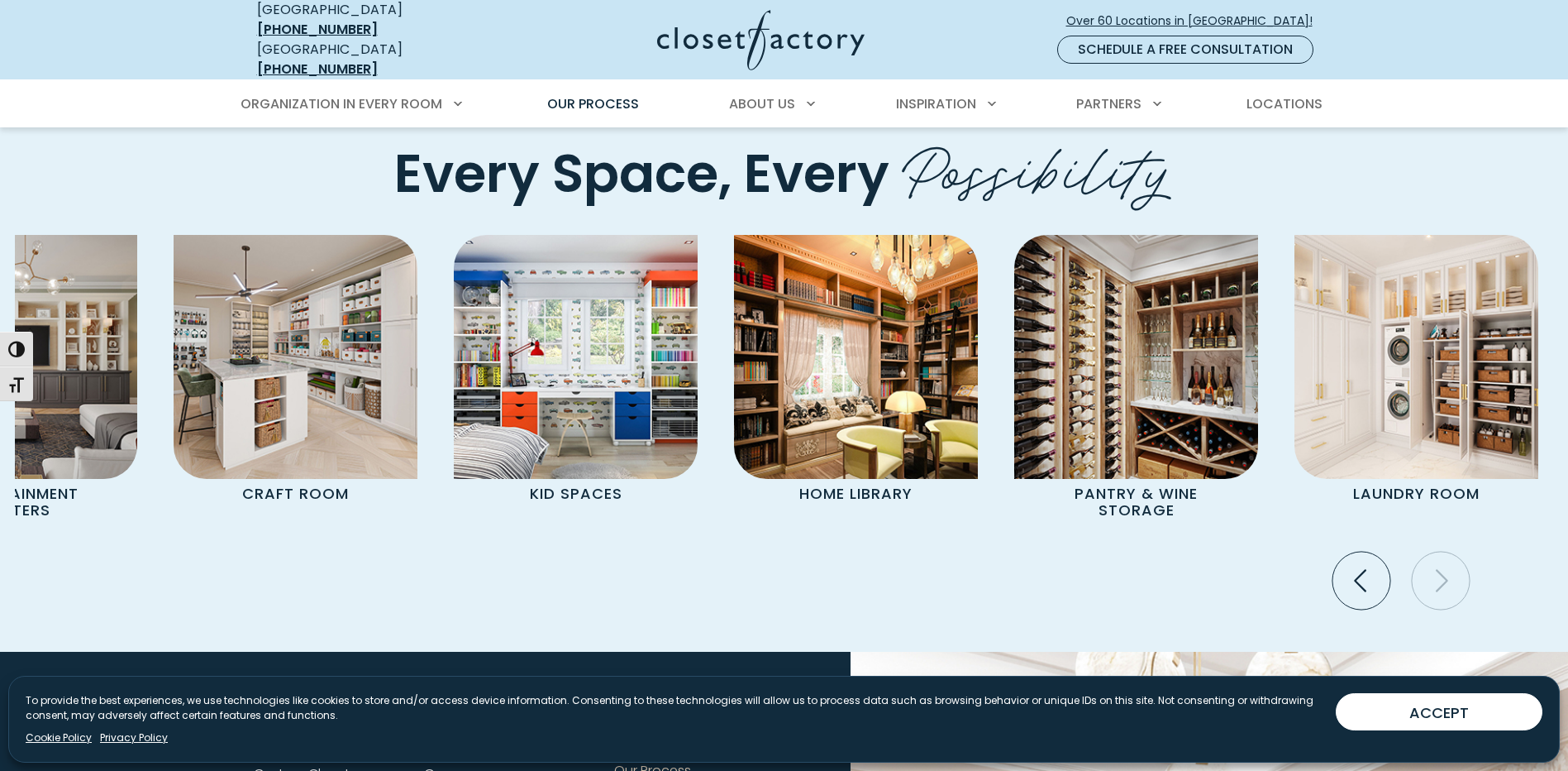
click at [1433, 581] on icon "Next slide" at bounding box center [1441, 581] width 58 height 58
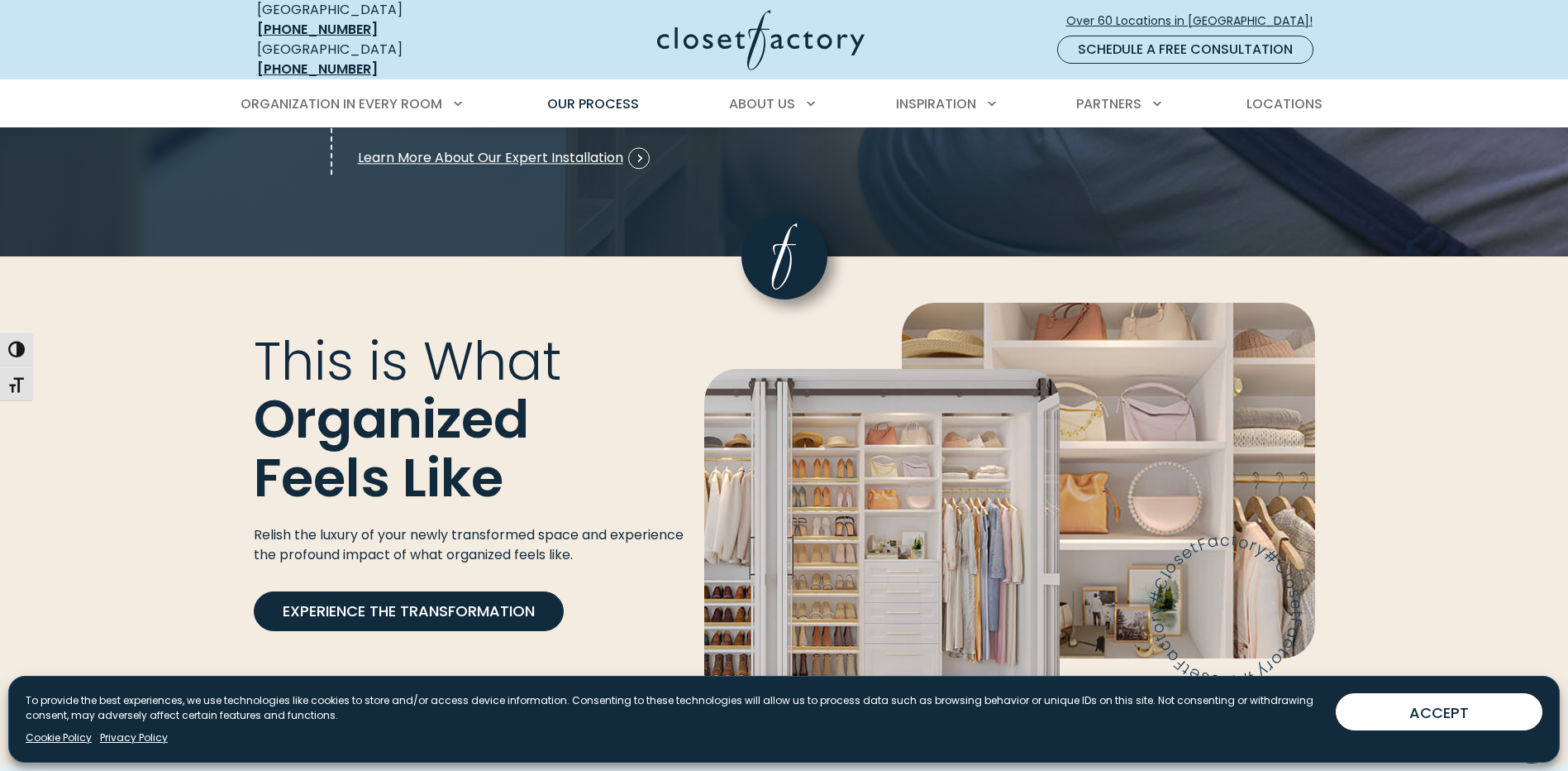
scroll to position [2398, 0]
